Goal: Understand process/instructions: Learn how to perform a task or action

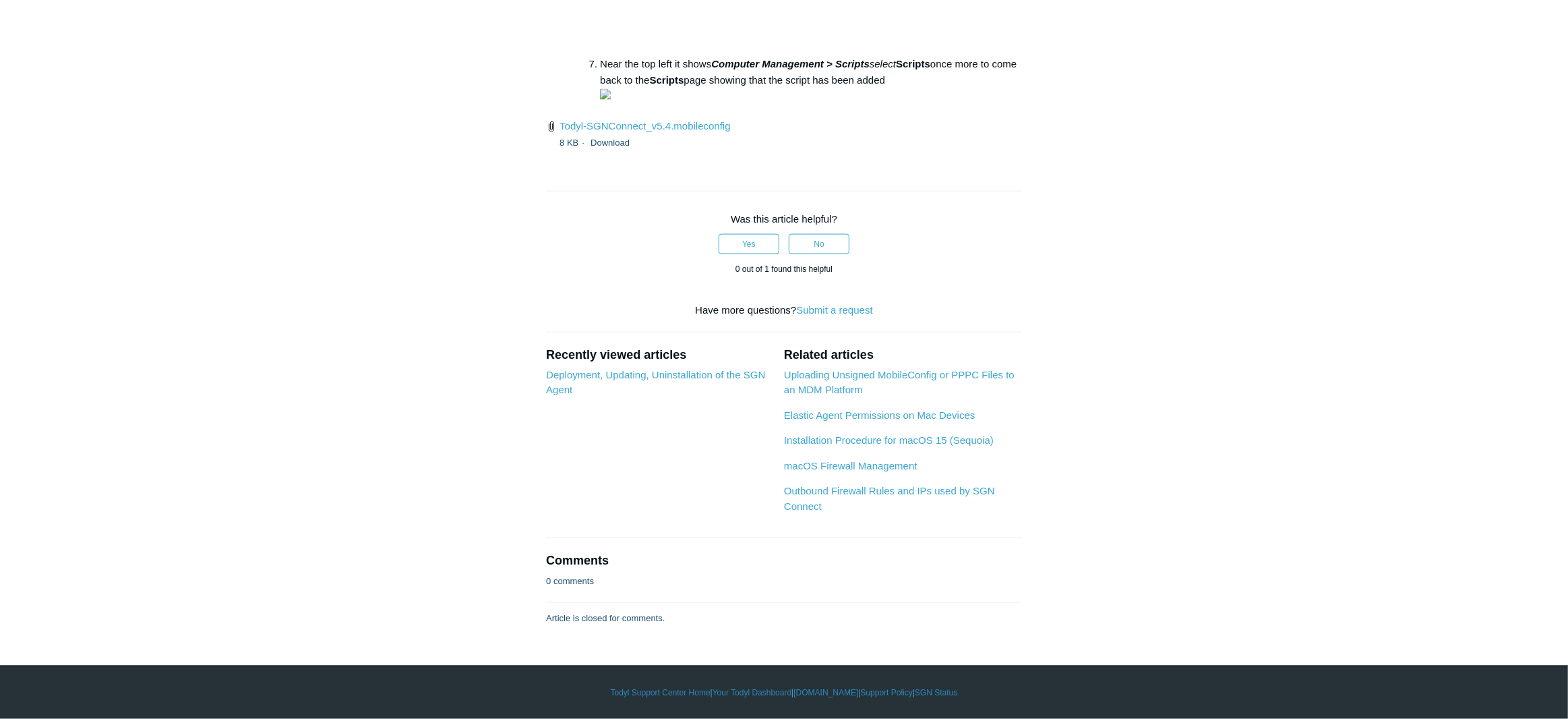
scroll to position [2086, 0]
drag, startPoint x: 856, startPoint y: 292, endPoint x: 1013, endPoint y: 292, distance: 157.0
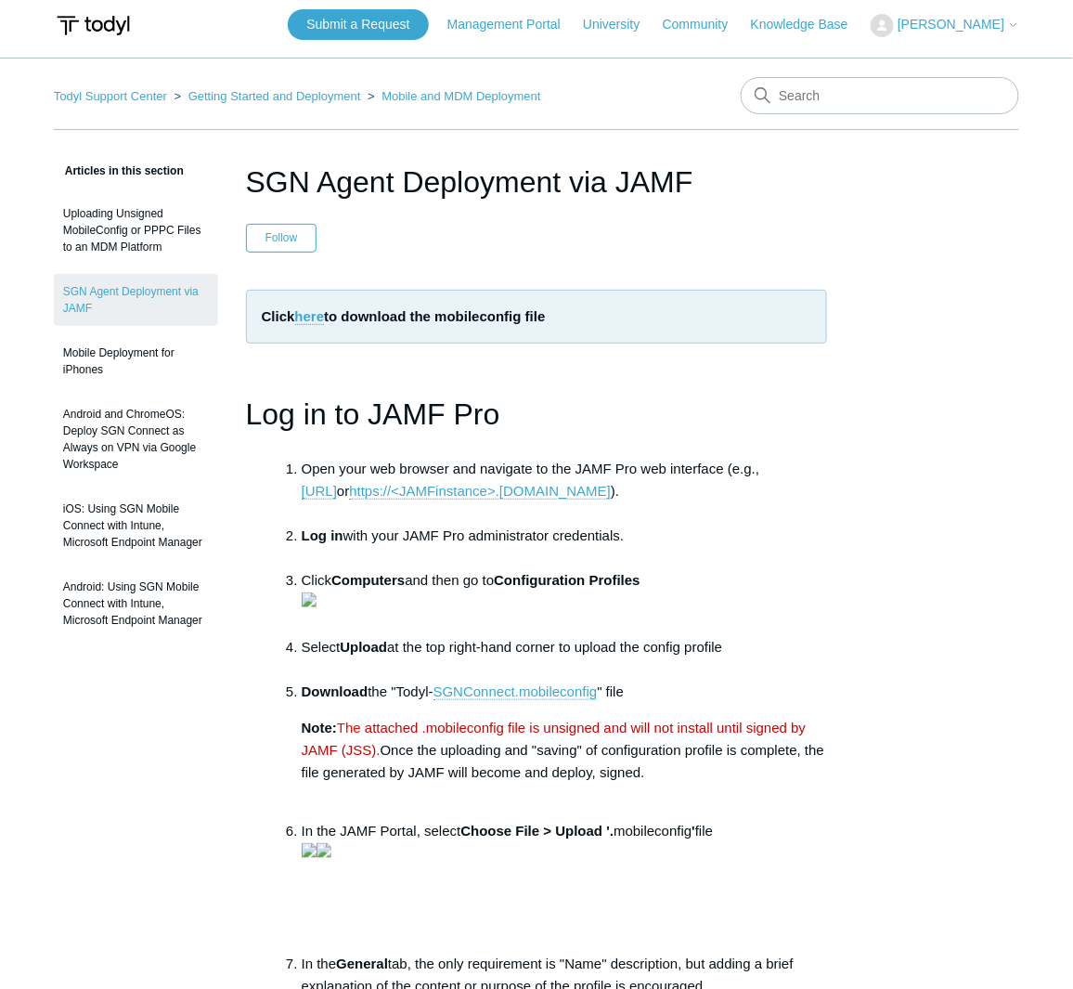
scroll to position [0, 0]
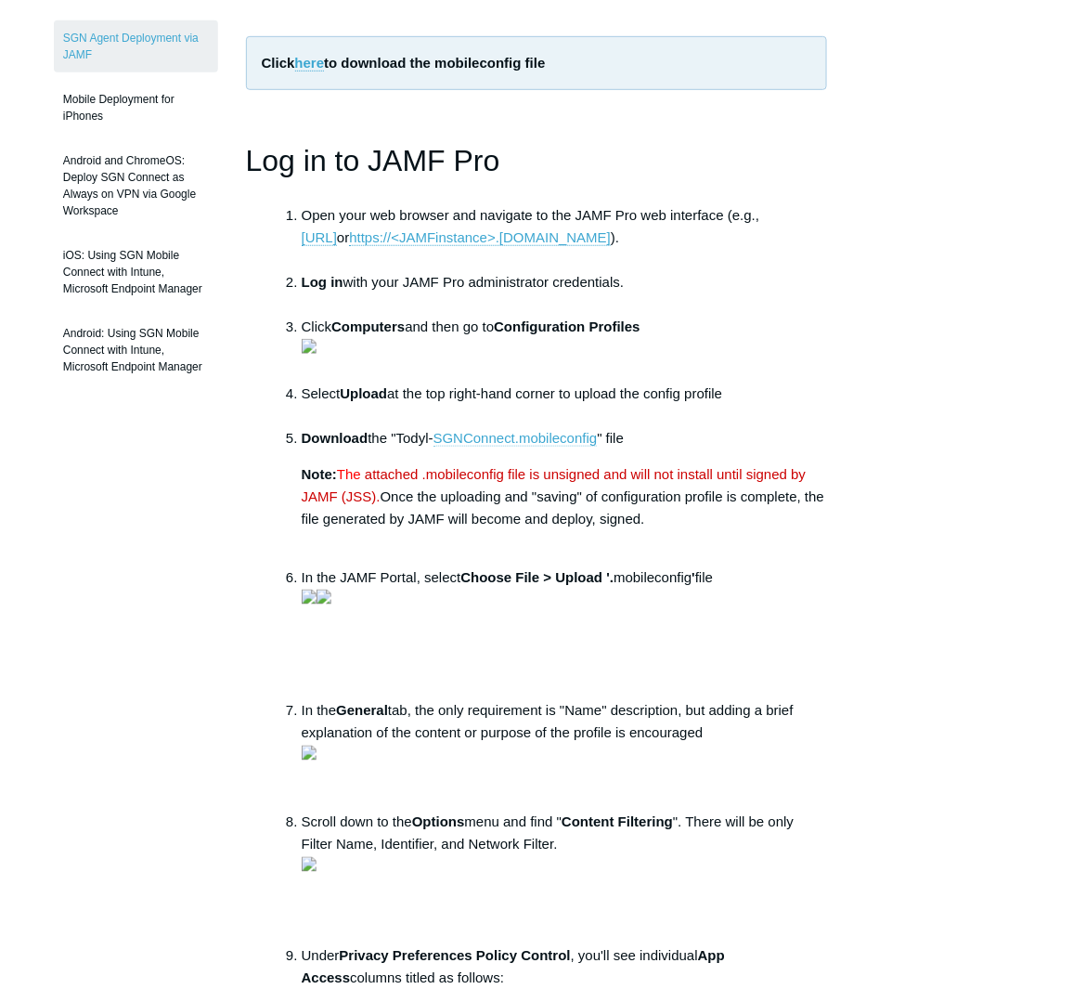
click at [521, 446] on link "SGNConnect.mobileconfig" at bounding box center [516, 438] width 164 height 17
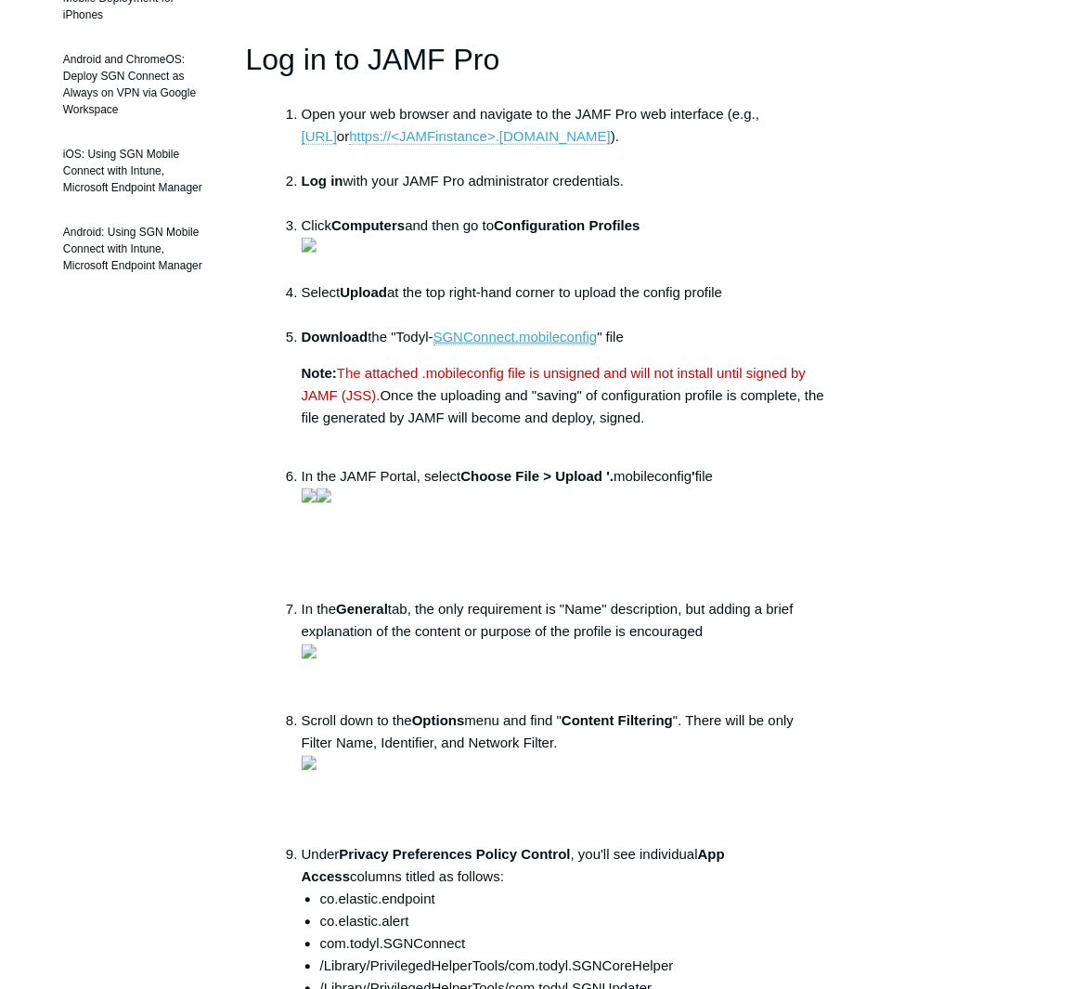
scroll to position [362, 0]
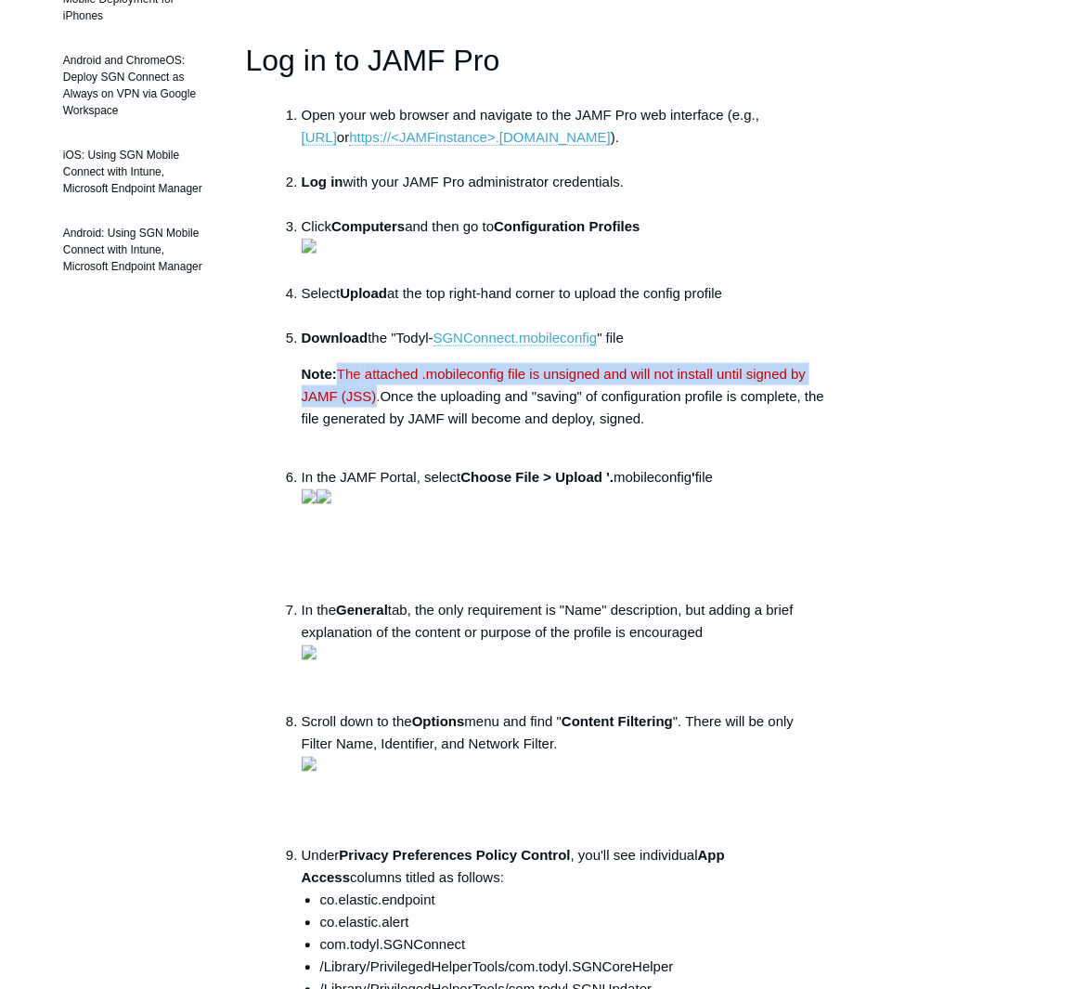
drag, startPoint x: 340, startPoint y: 405, endPoint x: 375, endPoint y: 439, distance: 49.2
click at [375, 439] on p "Note: The attached .mobileconfig file is unsigned and will not install until si…" at bounding box center [565, 407] width 526 height 89
copy p "The attached .mobileconfig file is unsigned and will not install until signed b…"
click at [443, 404] on span "attached .mobileconfig file is unsigned and will not install until signed by JA…" at bounding box center [554, 385] width 505 height 38
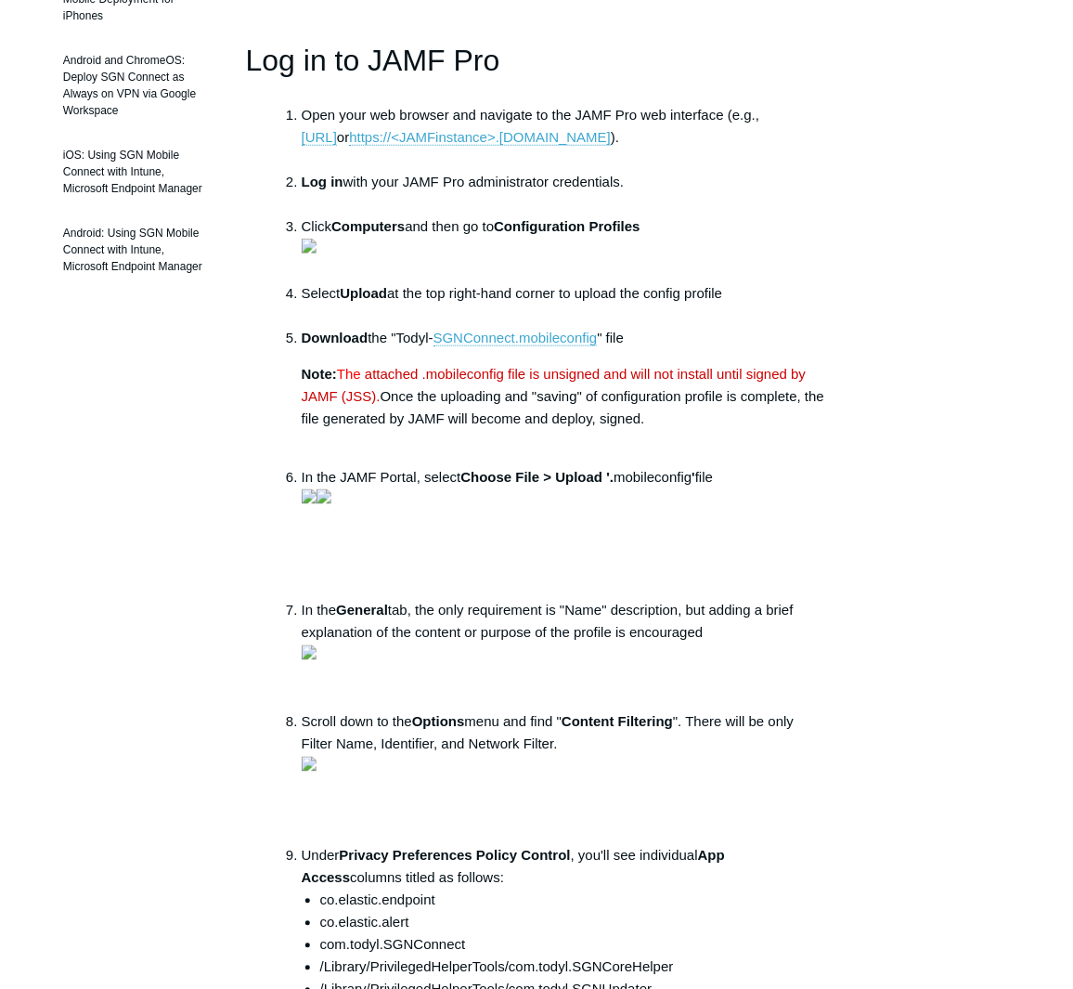
click at [442, 404] on span "attached .mobileconfig file is unsigned and will not install until signed by JA…" at bounding box center [554, 385] width 505 height 38
drag, startPoint x: 442, startPoint y: 408, endPoint x: 378, endPoint y: 430, distance: 67.5
click at [378, 404] on span "attached .mobileconfig file is unsigned and will not install until signed by JA…" at bounding box center [554, 385] width 505 height 38
click at [628, 404] on span "attached .mobileconfig file is unsigned and will not install until signed by JA…" at bounding box center [554, 385] width 505 height 38
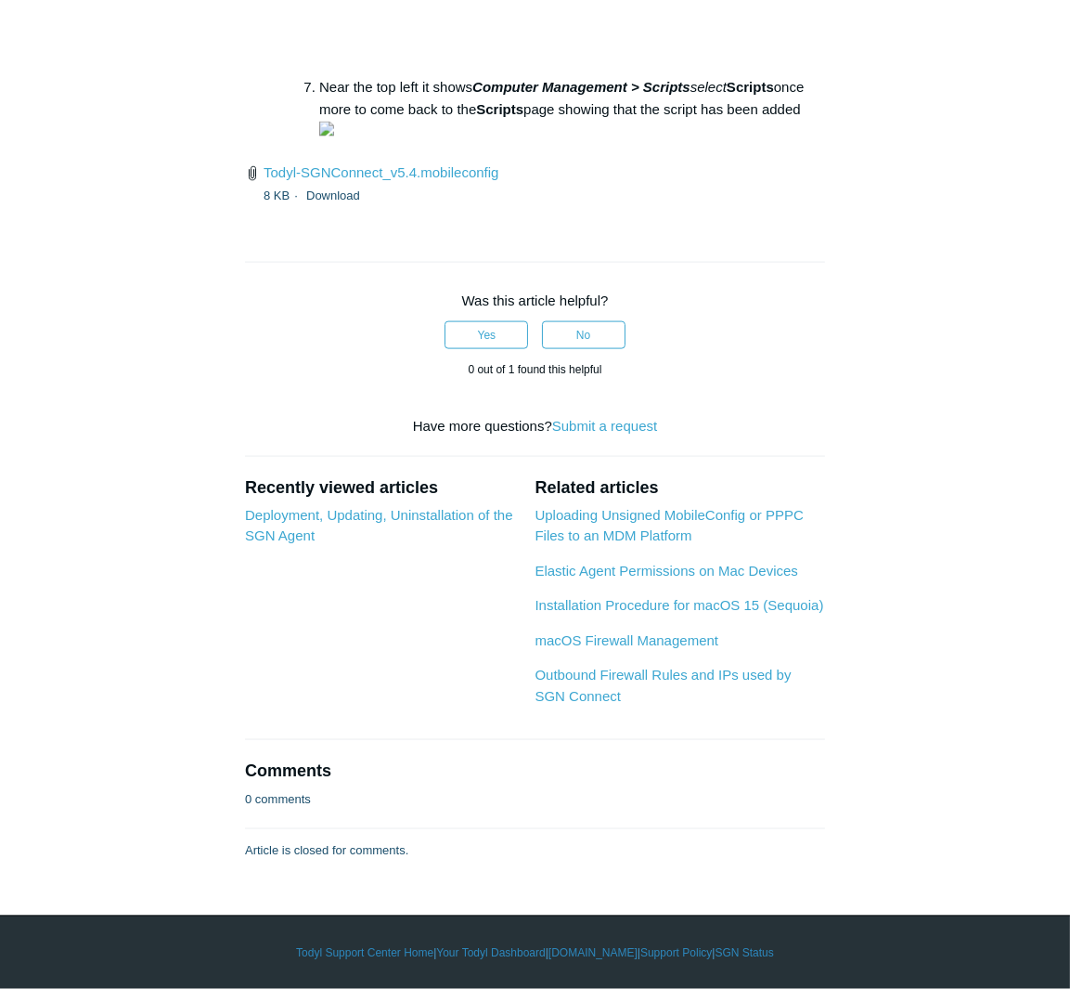
scroll to position [2816, 0]
drag, startPoint x: 442, startPoint y: 376, endPoint x: 666, endPoint y: 378, distance: 224.6
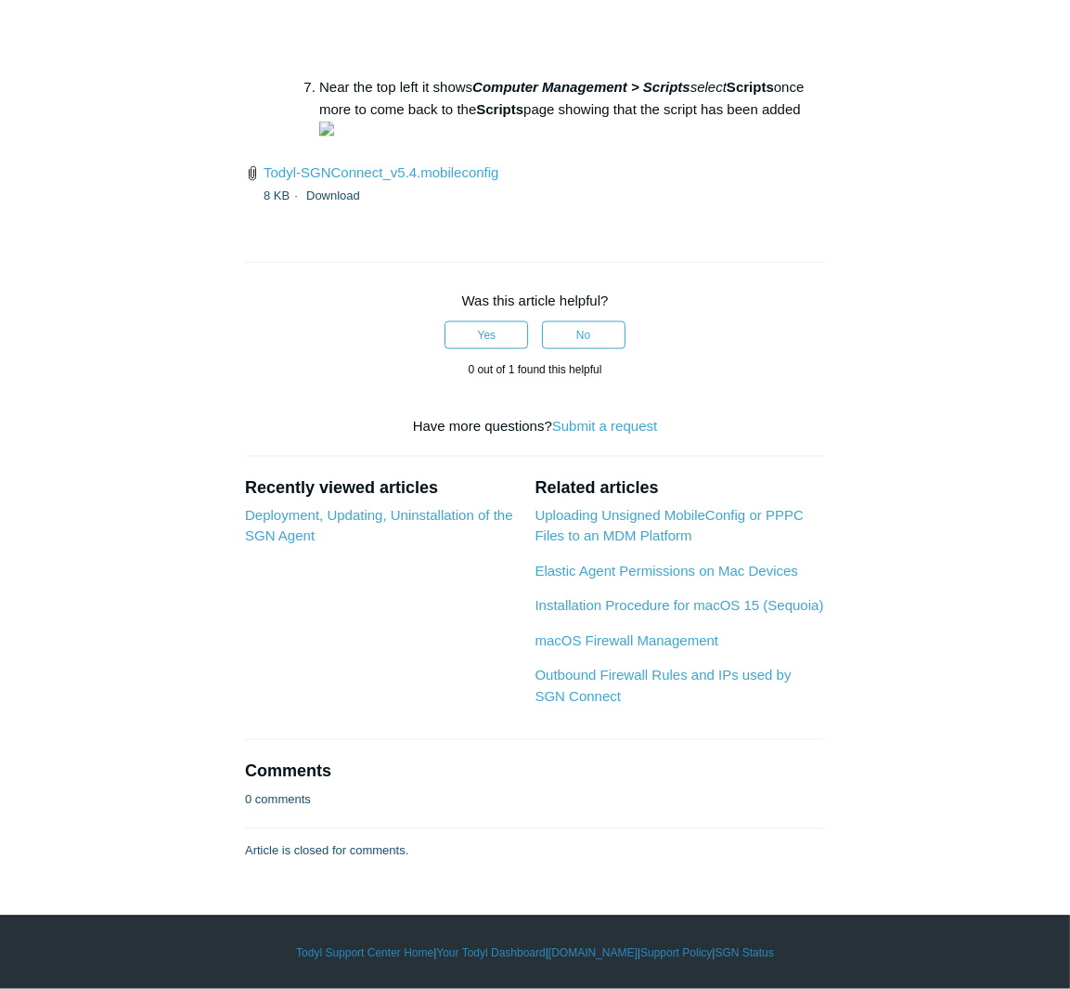
copy pre "bash -c "curl -s --ssl-no-revoke [URL][DOMAIN_NAME][DOMAIN_NAME] | sudo bash -s…"
